Goal: Task Accomplishment & Management: Use online tool/utility

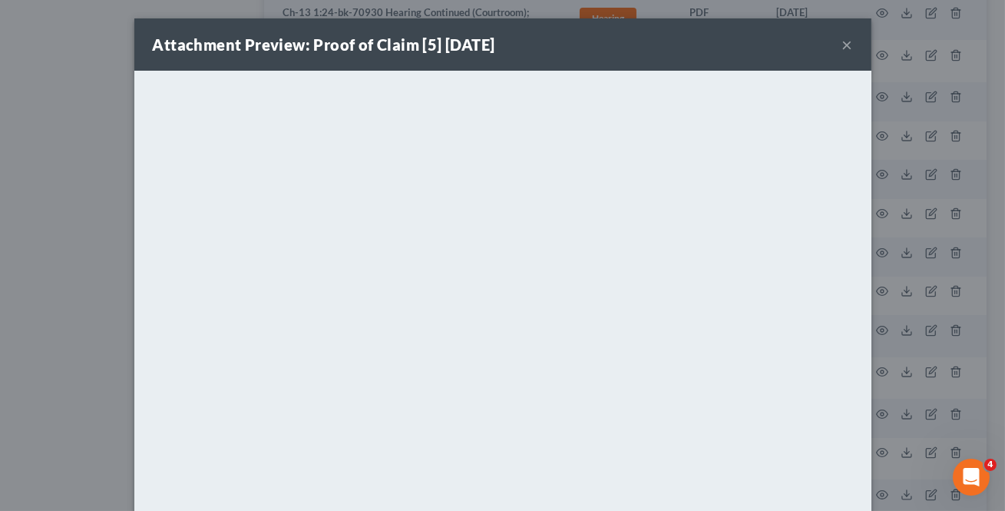
click at [844, 41] on button "×" at bounding box center [847, 44] width 11 height 18
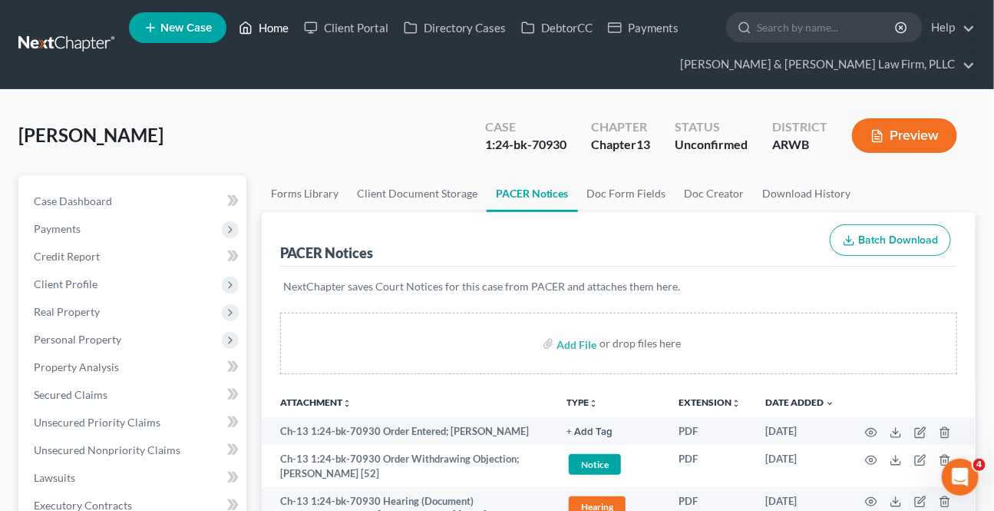
click at [284, 25] on link "Home" at bounding box center [263, 28] width 65 height 28
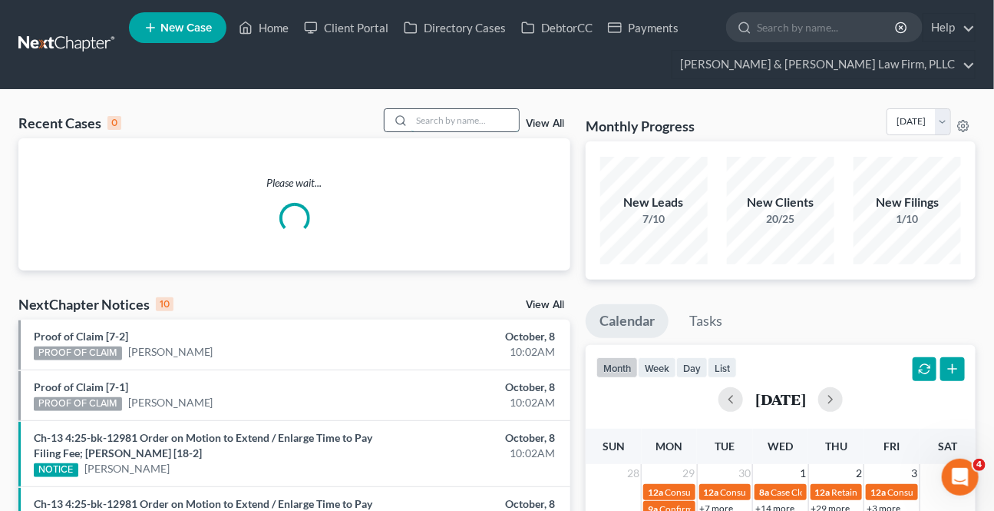
click at [428, 129] on input "search" at bounding box center [464, 120] width 107 height 22
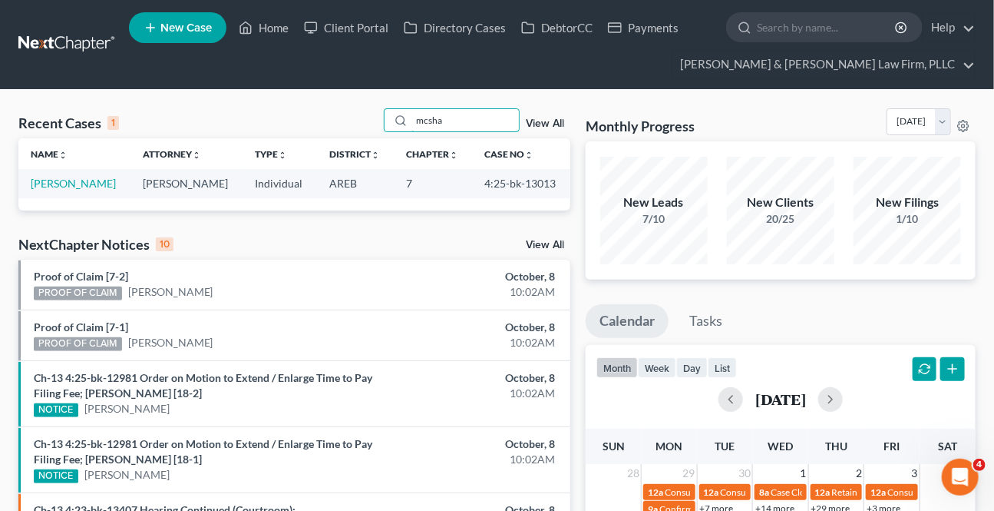
type input "mcsha"
click at [76, 191] on td "[PERSON_NAME]" at bounding box center [74, 183] width 112 height 28
click at [81, 186] on link "[PERSON_NAME]" at bounding box center [73, 183] width 85 height 13
select select "0"
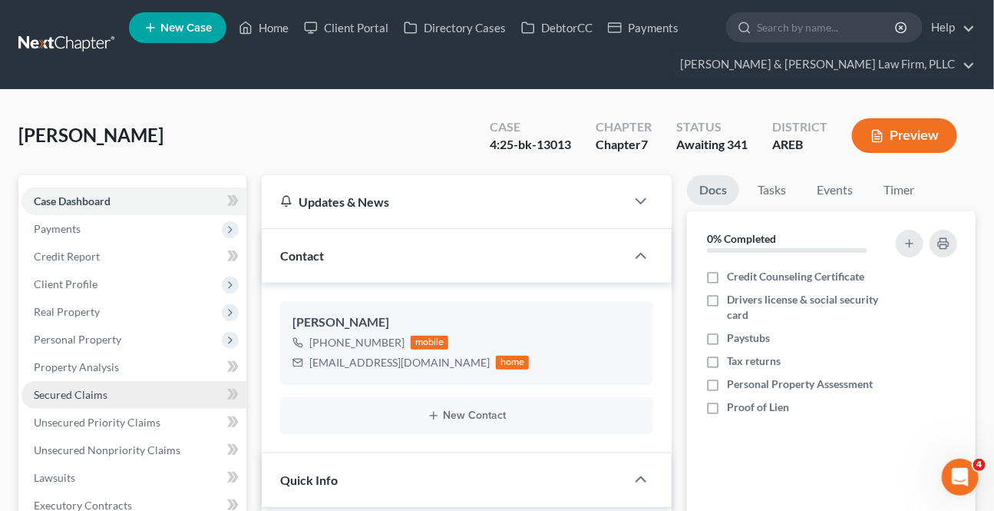
click at [64, 383] on link "Secured Claims" at bounding box center [133, 395] width 225 height 28
